Goal: Transaction & Acquisition: Purchase product/service

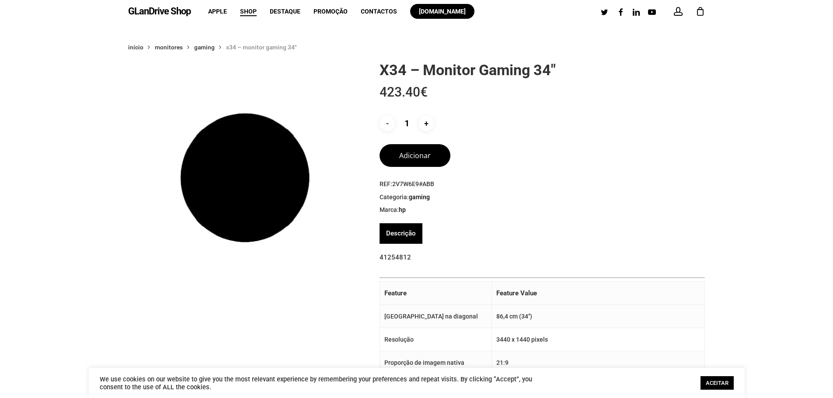
click at [274, 184] on img at bounding box center [245, 178] width 234 height 234
click at [438, 157] on button "Adicionar" at bounding box center [415, 154] width 71 height 23
click at [428, 150] on button "Adicionar" at bounding box center [415, 154] width 71 height 23
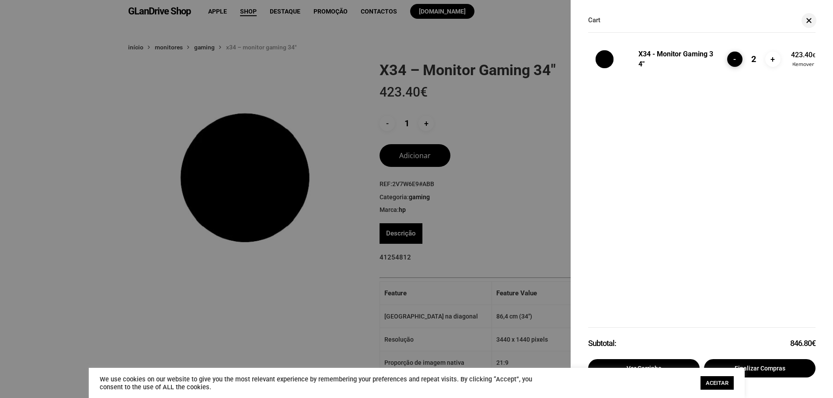
click at [734, 59] on input "-" at bounding box center [734, 59] width 15 height 15
type input "1"
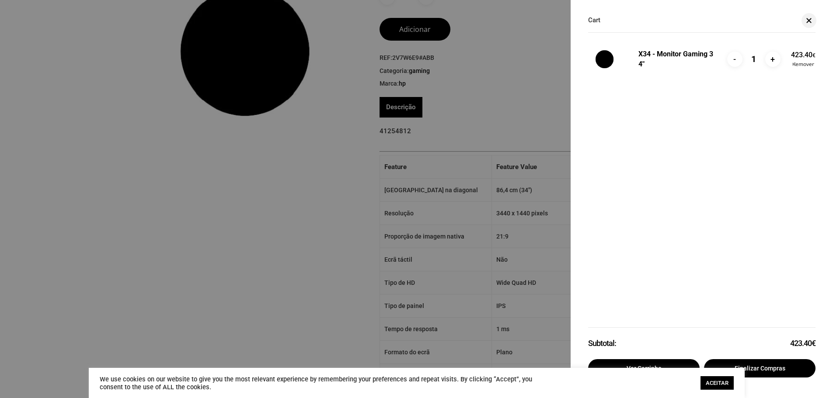
scroll to position [131, 0]
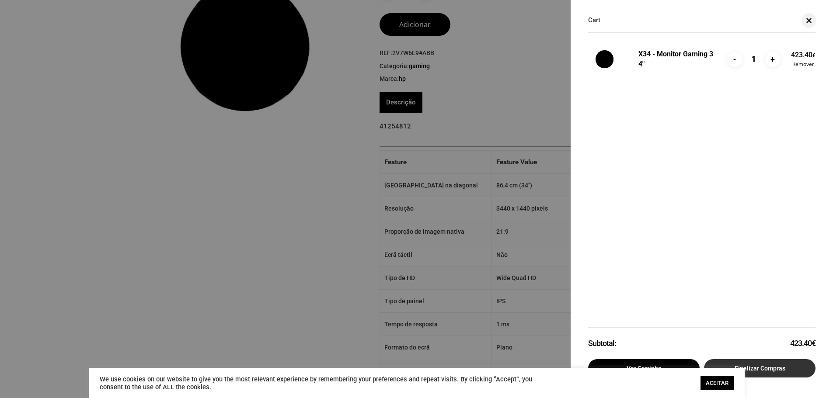
click at [770, 365] on link "Finalizar compras" at bounding box center [760, 368] width 112 height 18
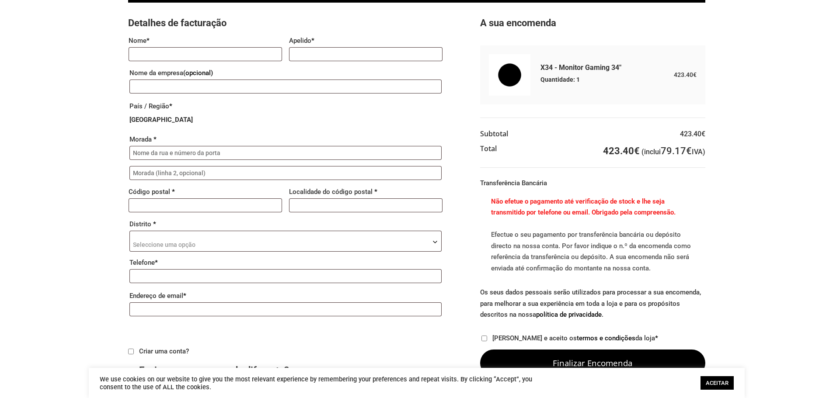
scroll to position [44, 0]
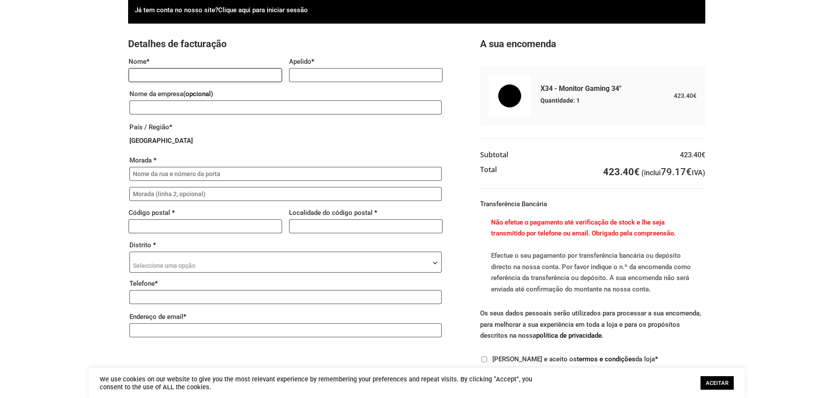
click at [219, 75] on input "Nome *" at bounding box center [205, 75] width 153 height 14
type input "JOAO"
type input "FREITAS"
type input "Rua da Barranha 446 Entrada F 1º ESQ"
type input "4460-255"
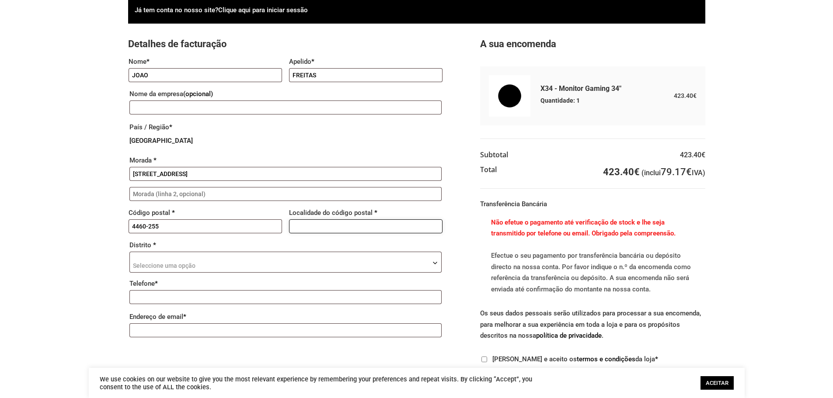
type input "PORTO"
type input "+351912842377"
type input "joaofreitas.gestao@gmail.com"
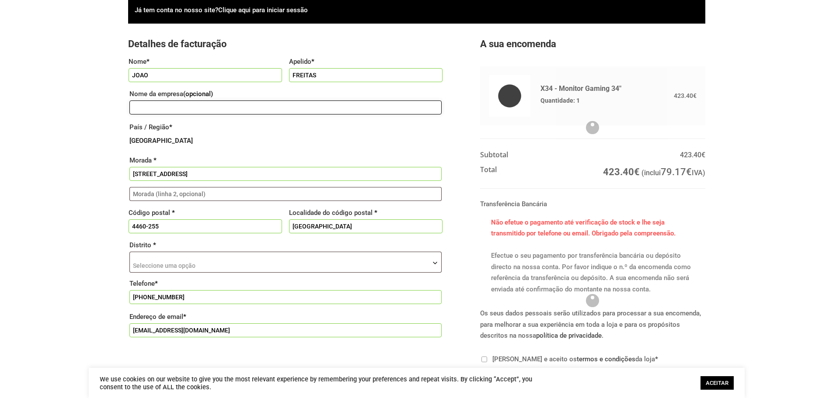
click at [220, 111] on input "Nome da empresa (opcional)" at bounding box center [285, 108] width 313 height 14
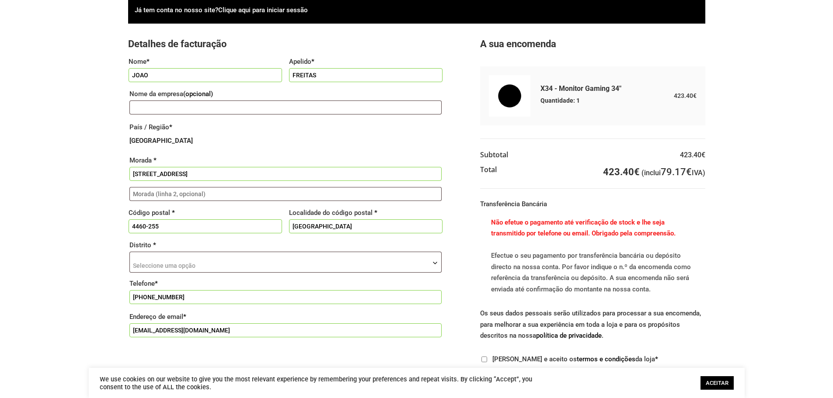
click at [243, 262] on span "Seleccione uma opção" at bounding box center [286, 262] width 312 height 21
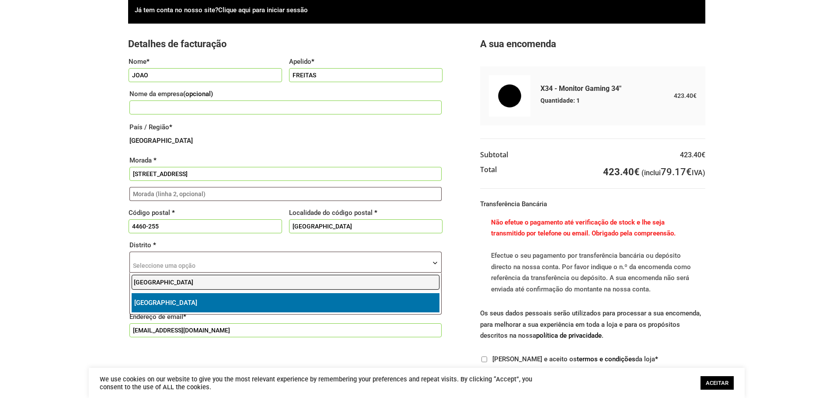
type input "porto"
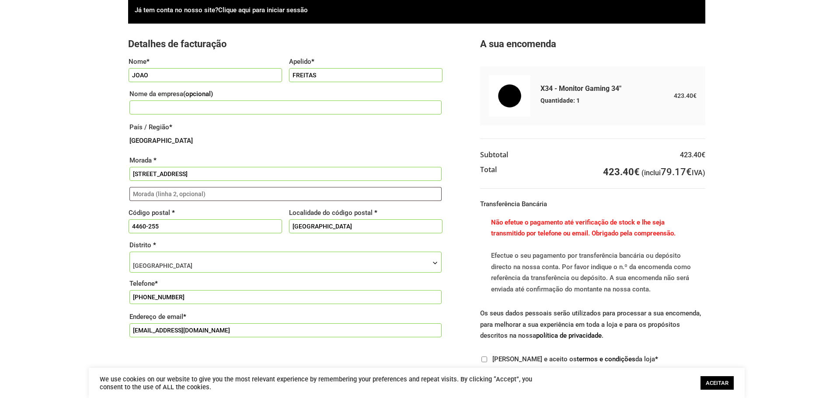
select select "PT"
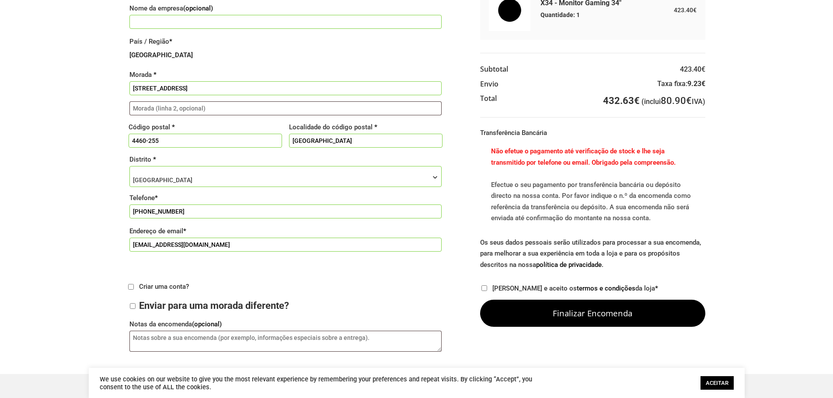
scroll to position [131, 0]
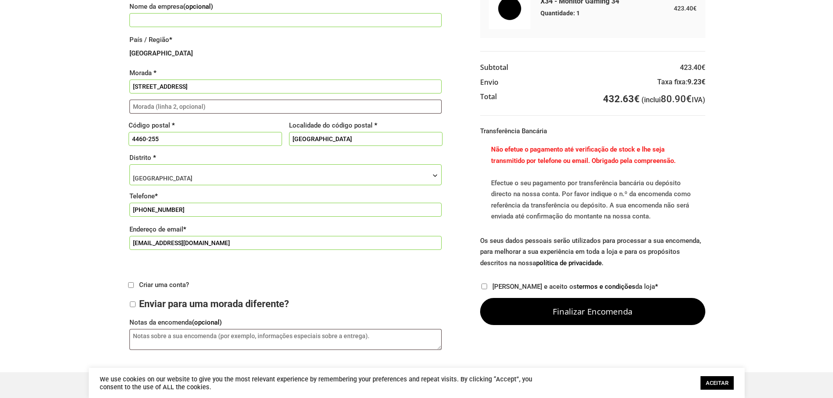
click at [484, 284] on input "Li e aceito os termos e condições da loja *" at bounding box center [484, 287] width 6 height 6
checkbox input "true"
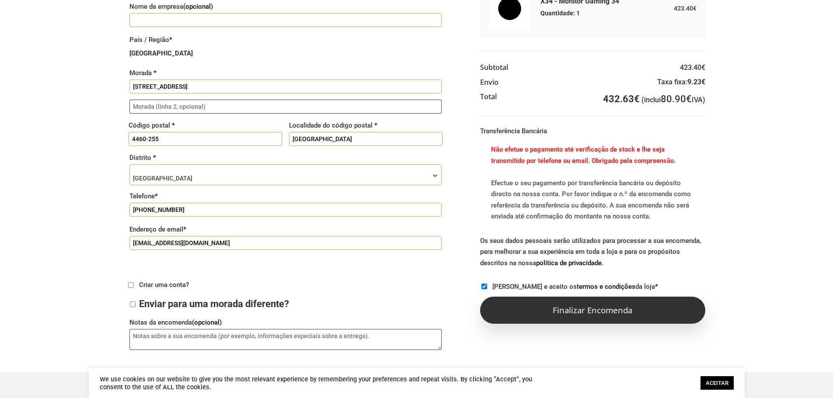
click at [550, 310] on button "Finalizar encomenda" at bounding box center [592, 310] width 225 height 27
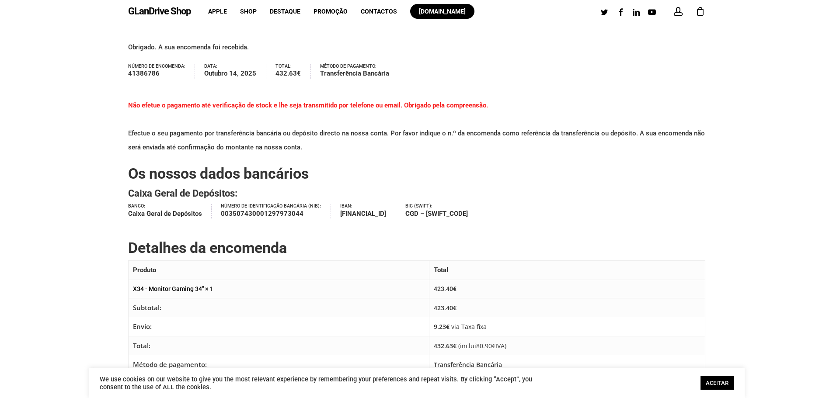
click at [714, 381] on link "ACEITAR" at bounding box center [717, 383] width 33 height 14
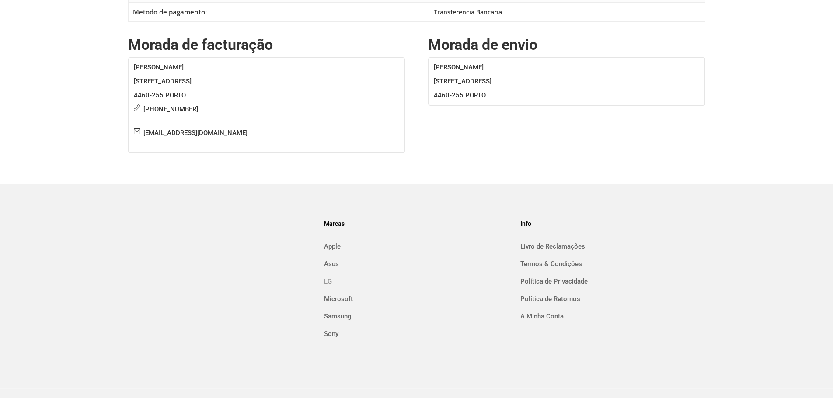
scroll to position [372, 0]
